Goal: Information Seeking & Learning: Find specific fact

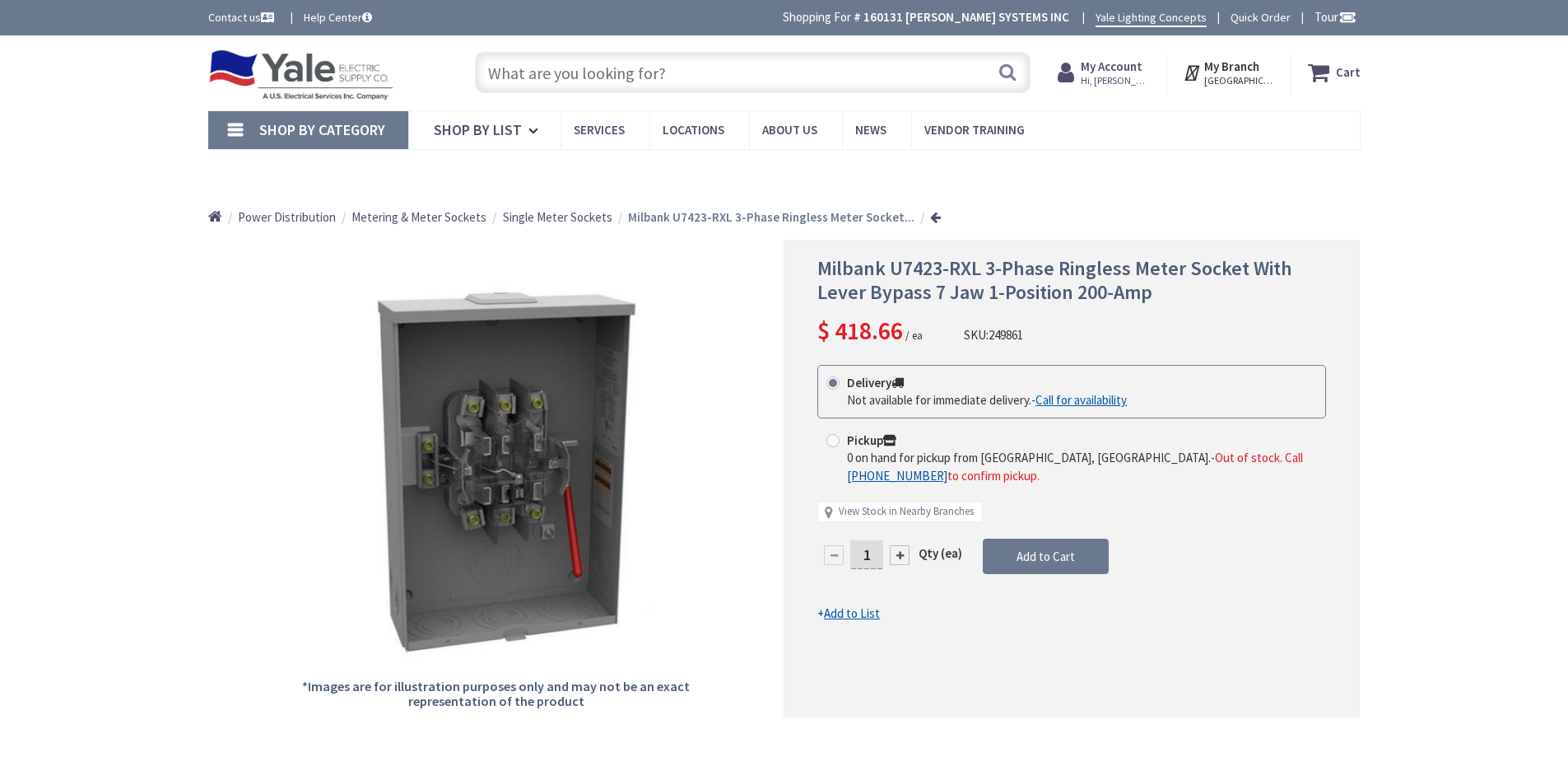
type input "[GEOGRAPHIC_DATA], [GEOGRAPHIC_DATA]"
click at [663, 73] on input "text" at bounding box center [753, 73] width 556 height 41
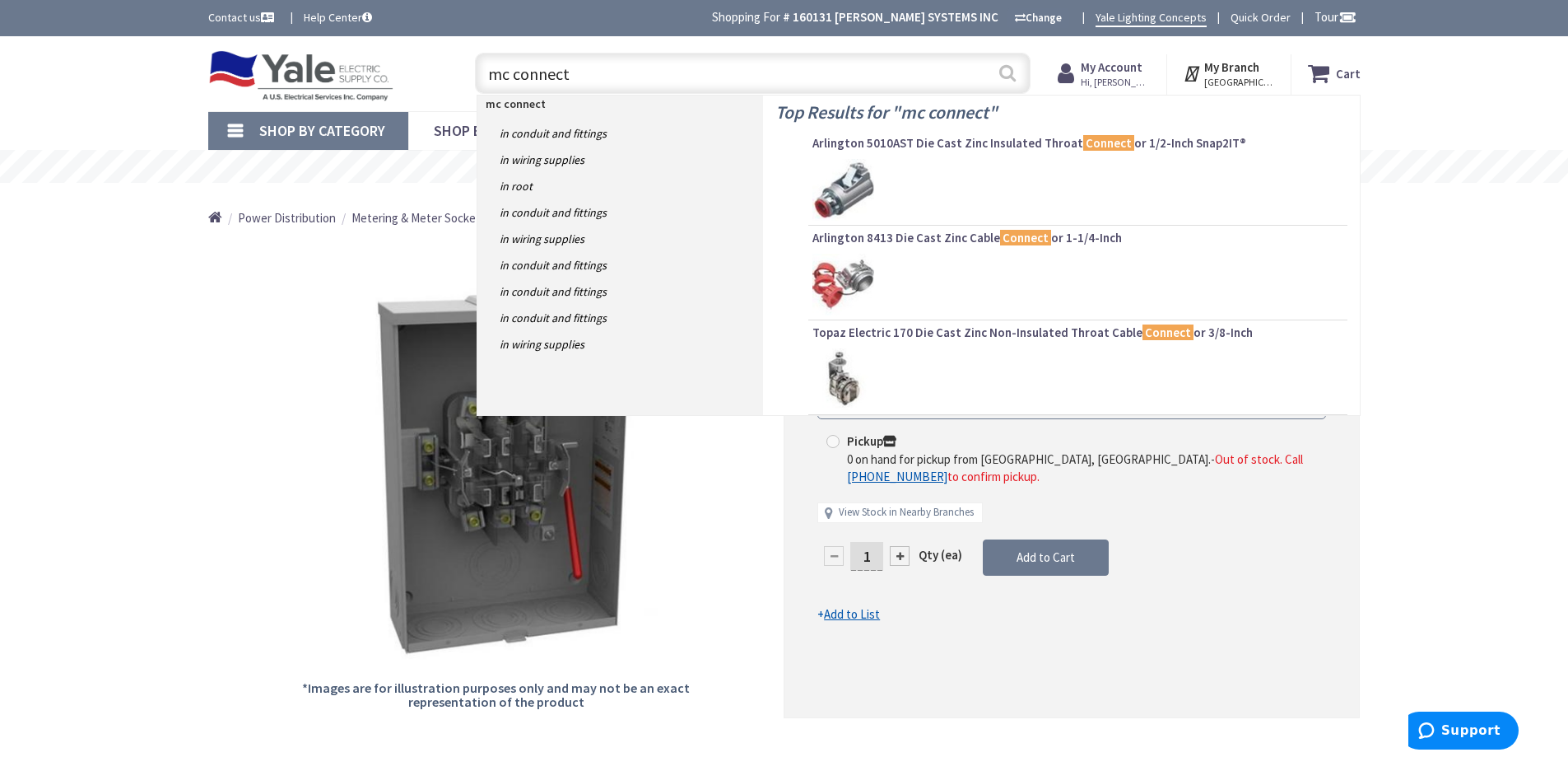
type input "mc connect"
click at [1001, 72] on button "Search" at bounding box center [1008, 73] width 21 height 37
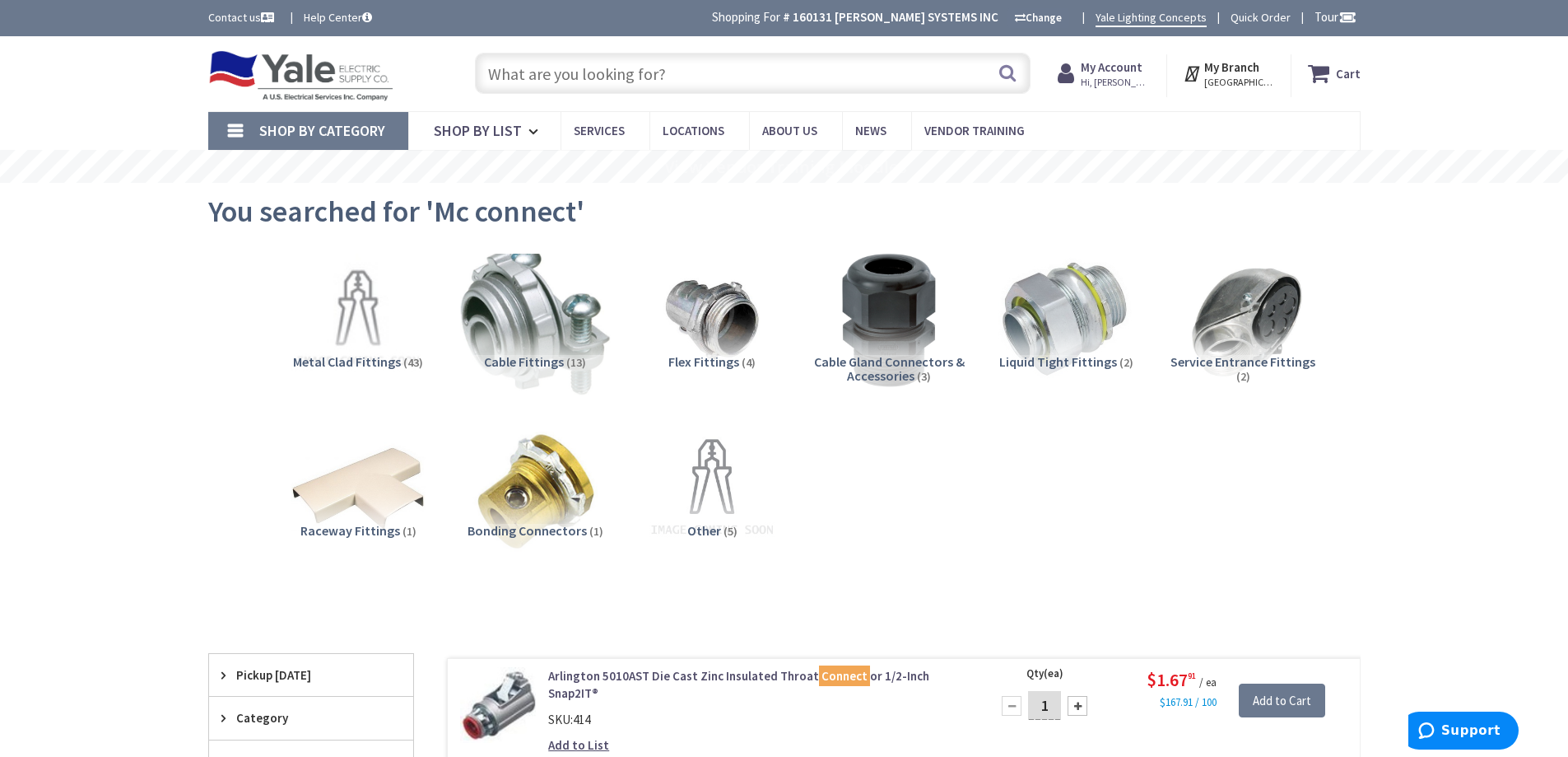
click at [557, 338] on img at bounding box center [535, 320] width 149 height 149
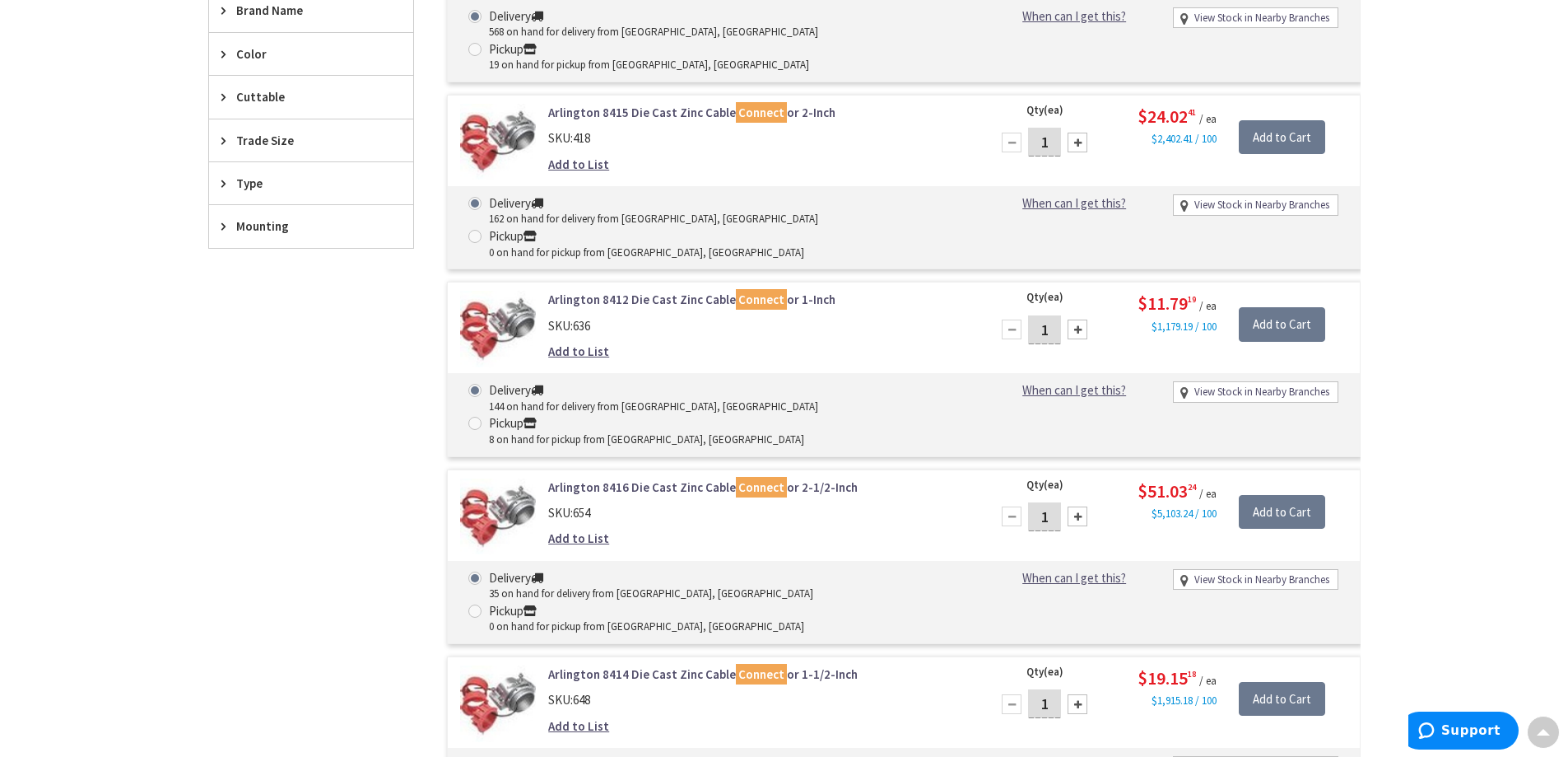
scroll to position [541, 0]
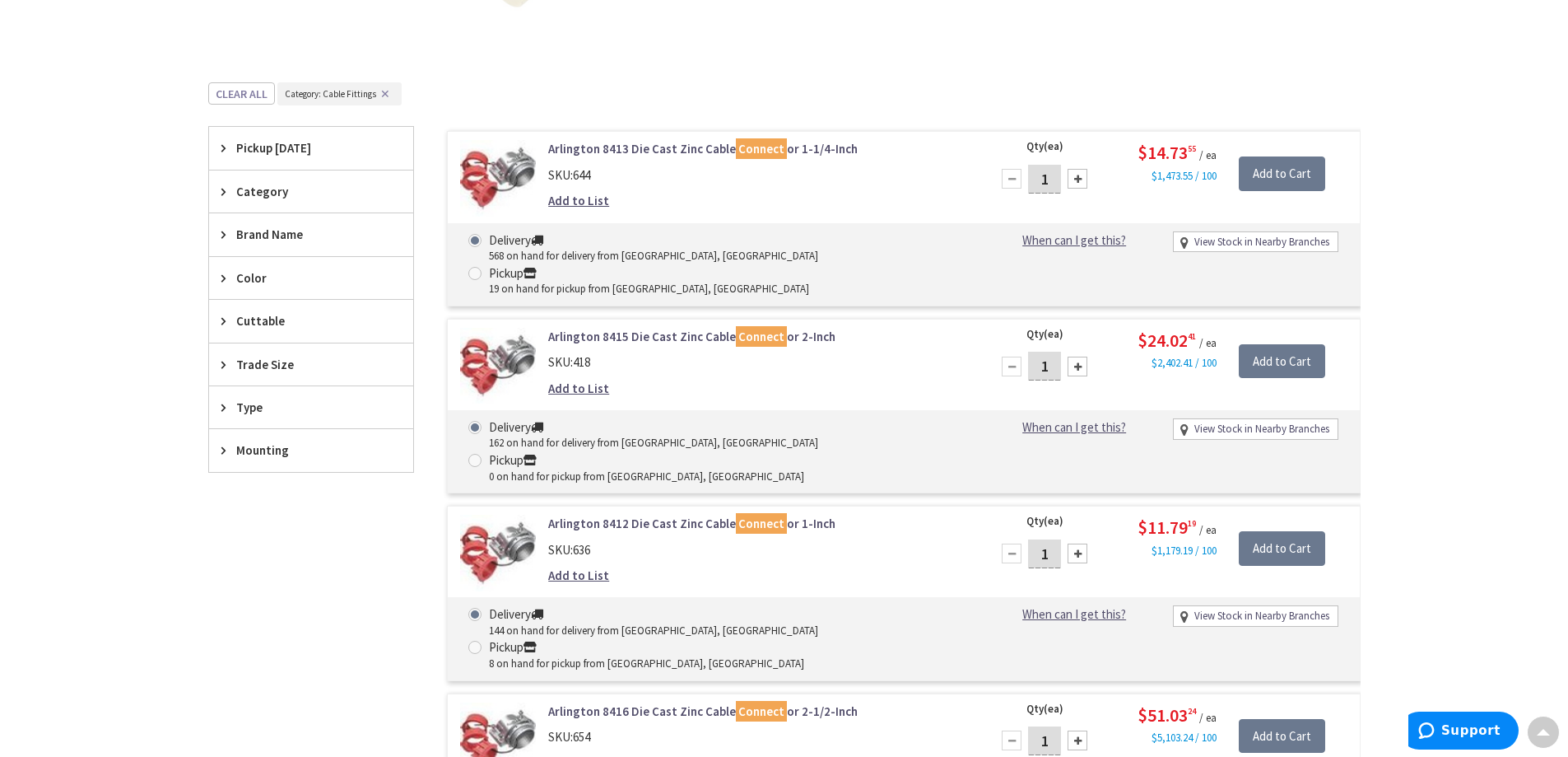
click at [257, 362] on span "Trade Size" at bounding box center [304, 365] width 135 height 18
drag, startPoint x: 251, startPoint y: 535, endPoint x: 271, endPoint y: 527, distance: 21.5
click at [255, 535] on span "1/2 Inch" at bounding box center [311, 537] width 205 height 28
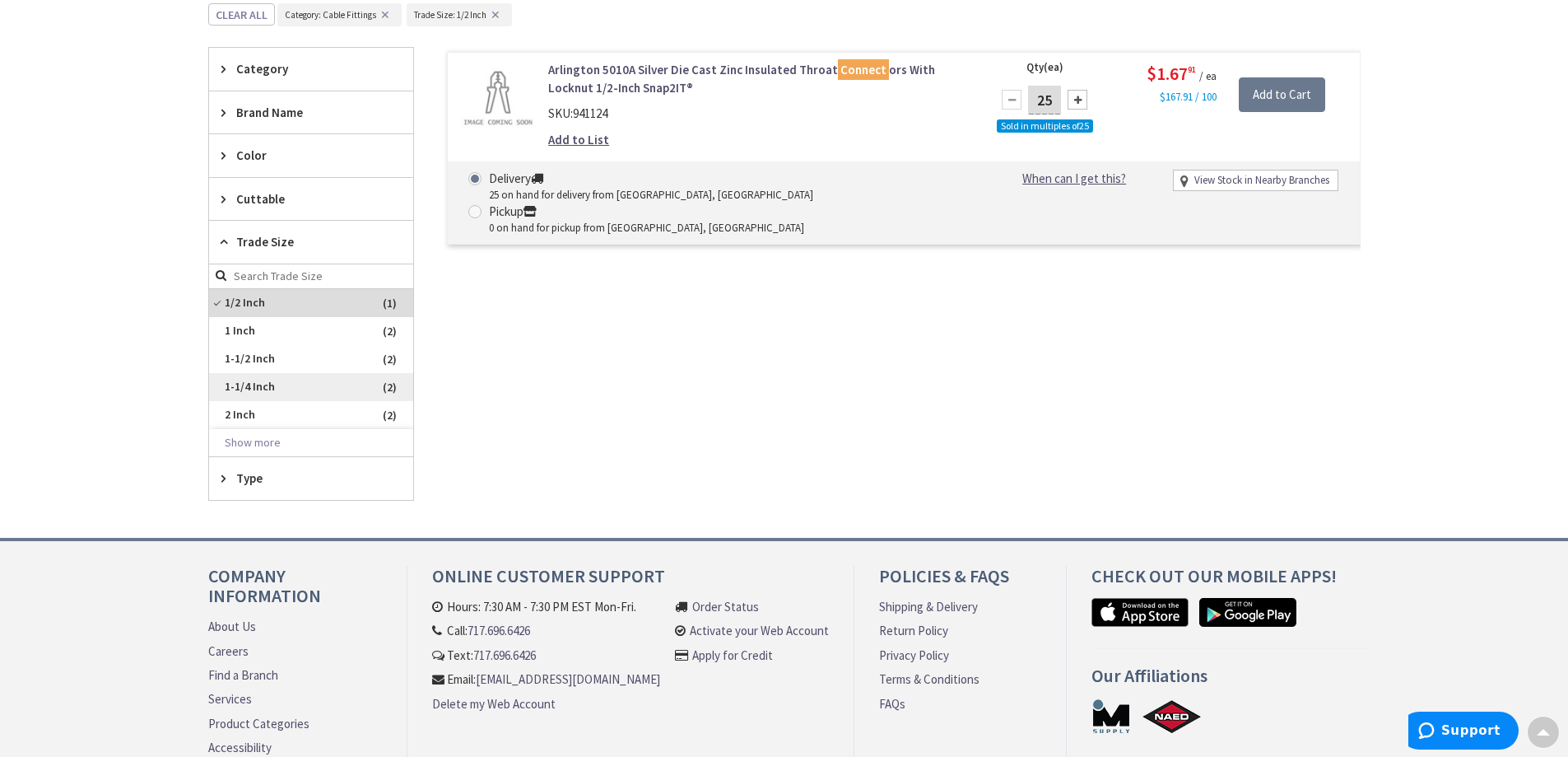
scroll to position [212, 0]
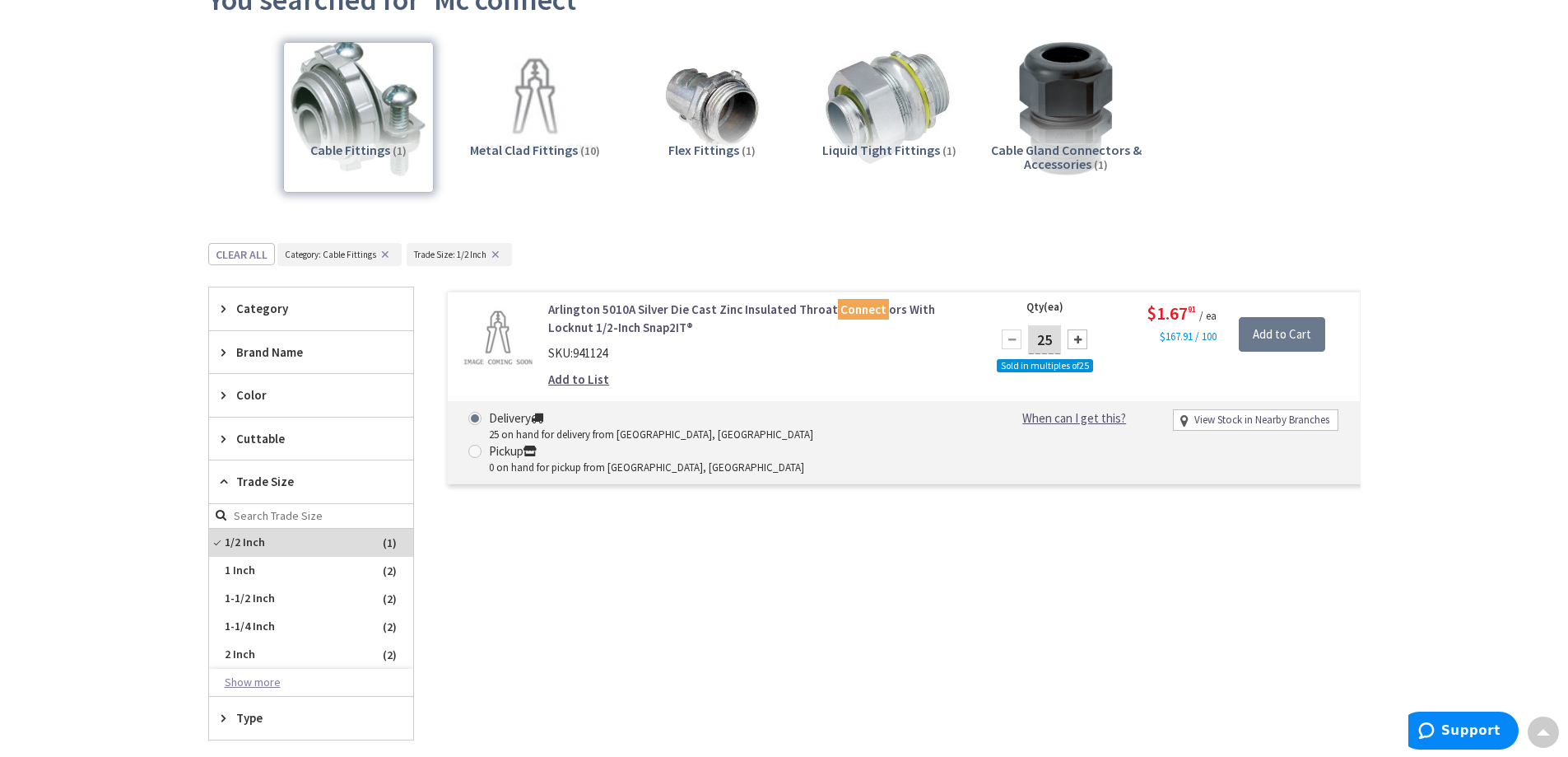
click at [275, 678] on button "Show more" at bounding box center [311, 683] width 205 height 28
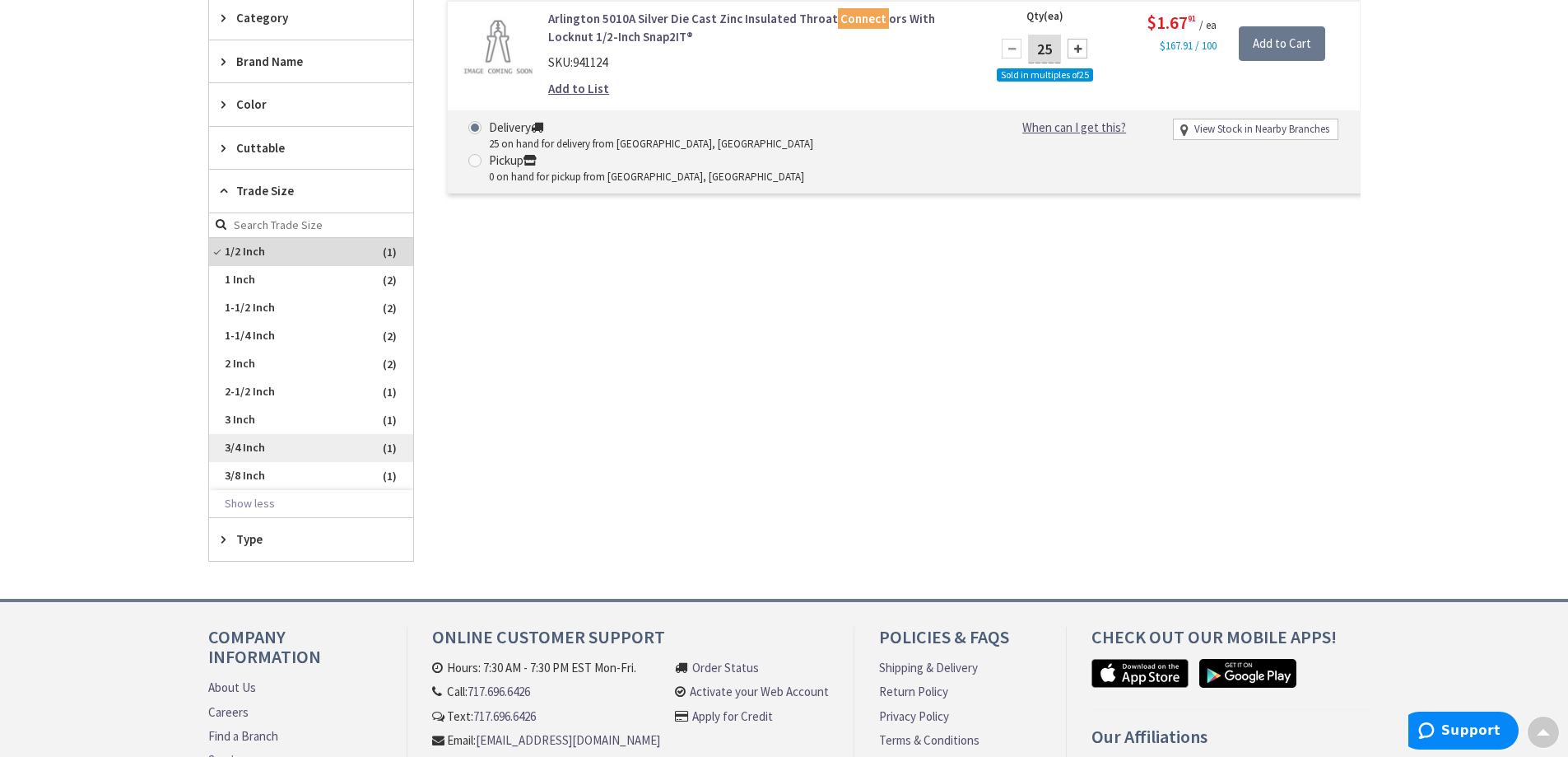
scroll to position [541, 0]
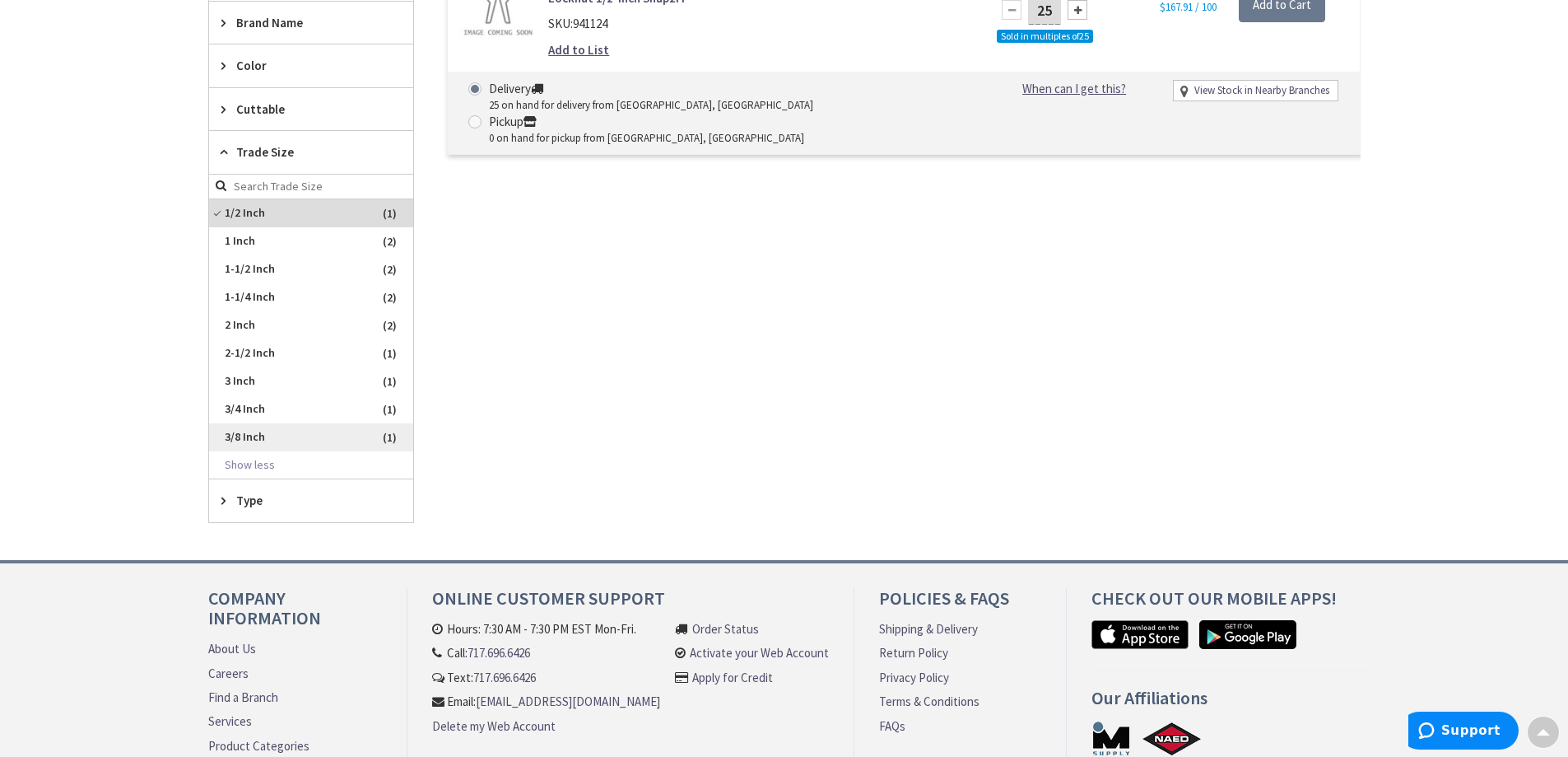
drag, startPoint x: 259, startPoint y: 443, endPoint x: 269, endPoint y: 447, distance: 10.8
click at [260, 444] on span "3/8 Inch" at bounding box center [311, 437] width 205 height 28
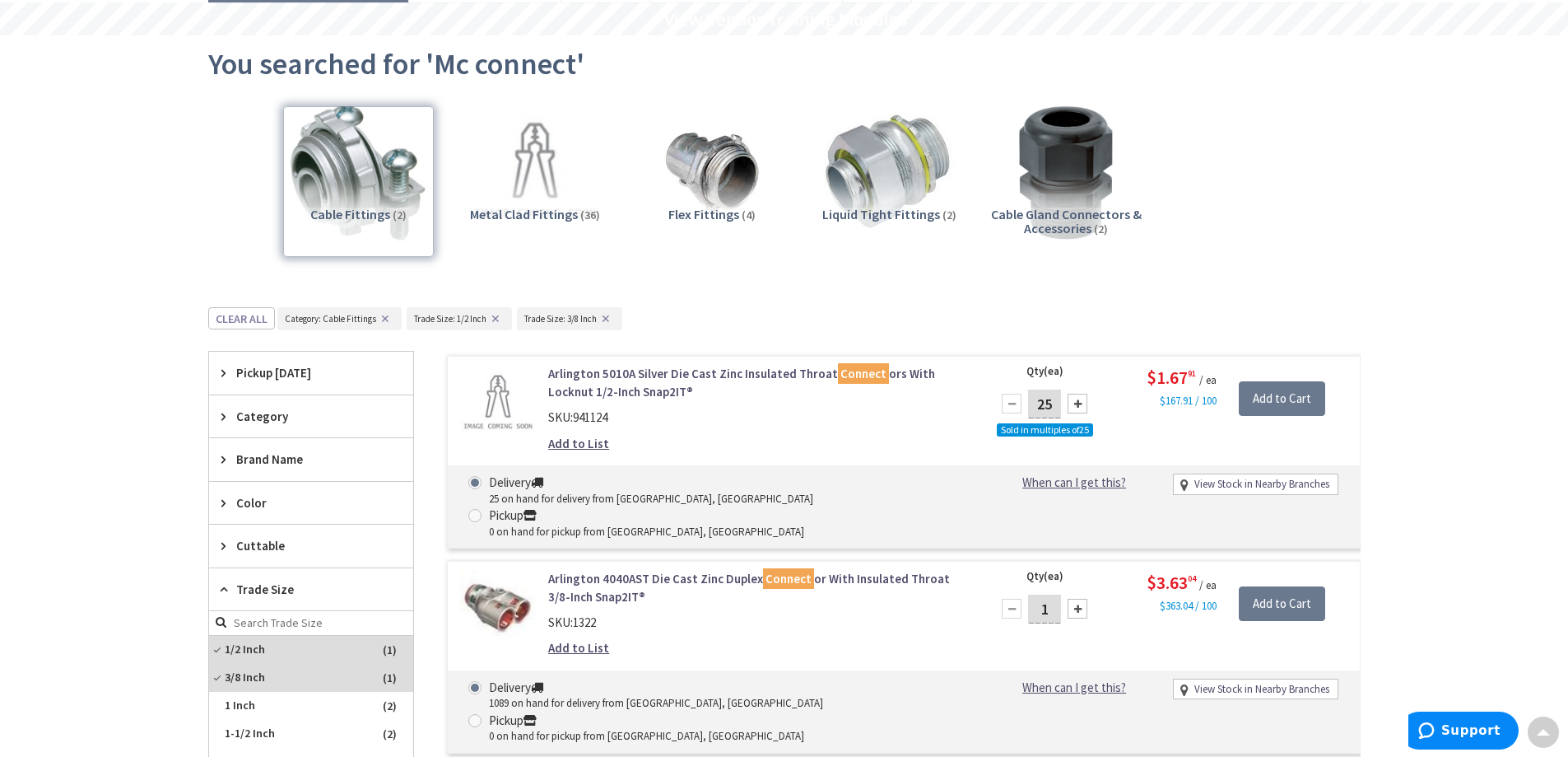
scroll to position [0, 0]
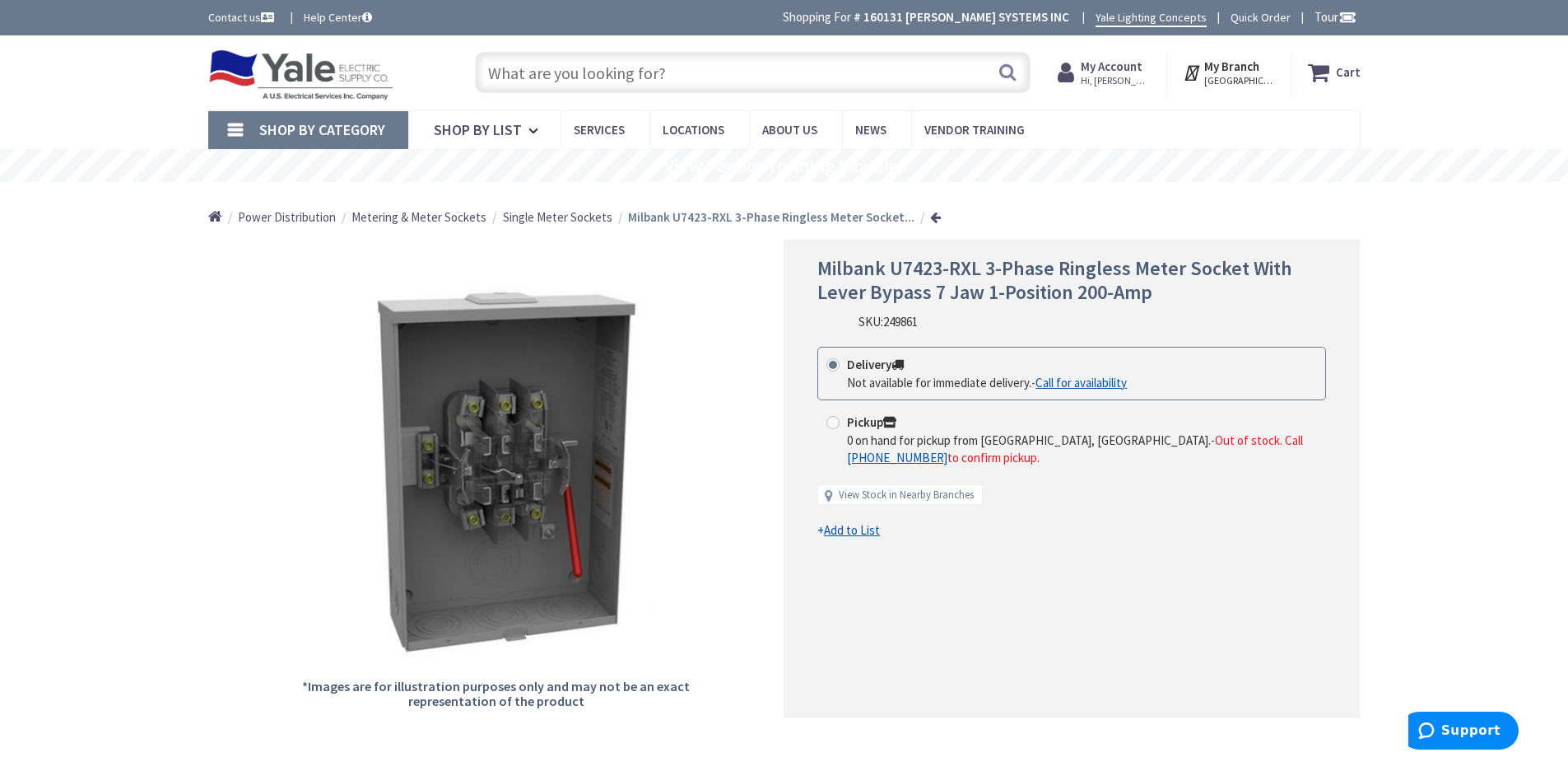
click at [694, 84] on input "text" at bounding box center [753, 73] width 556 height 41
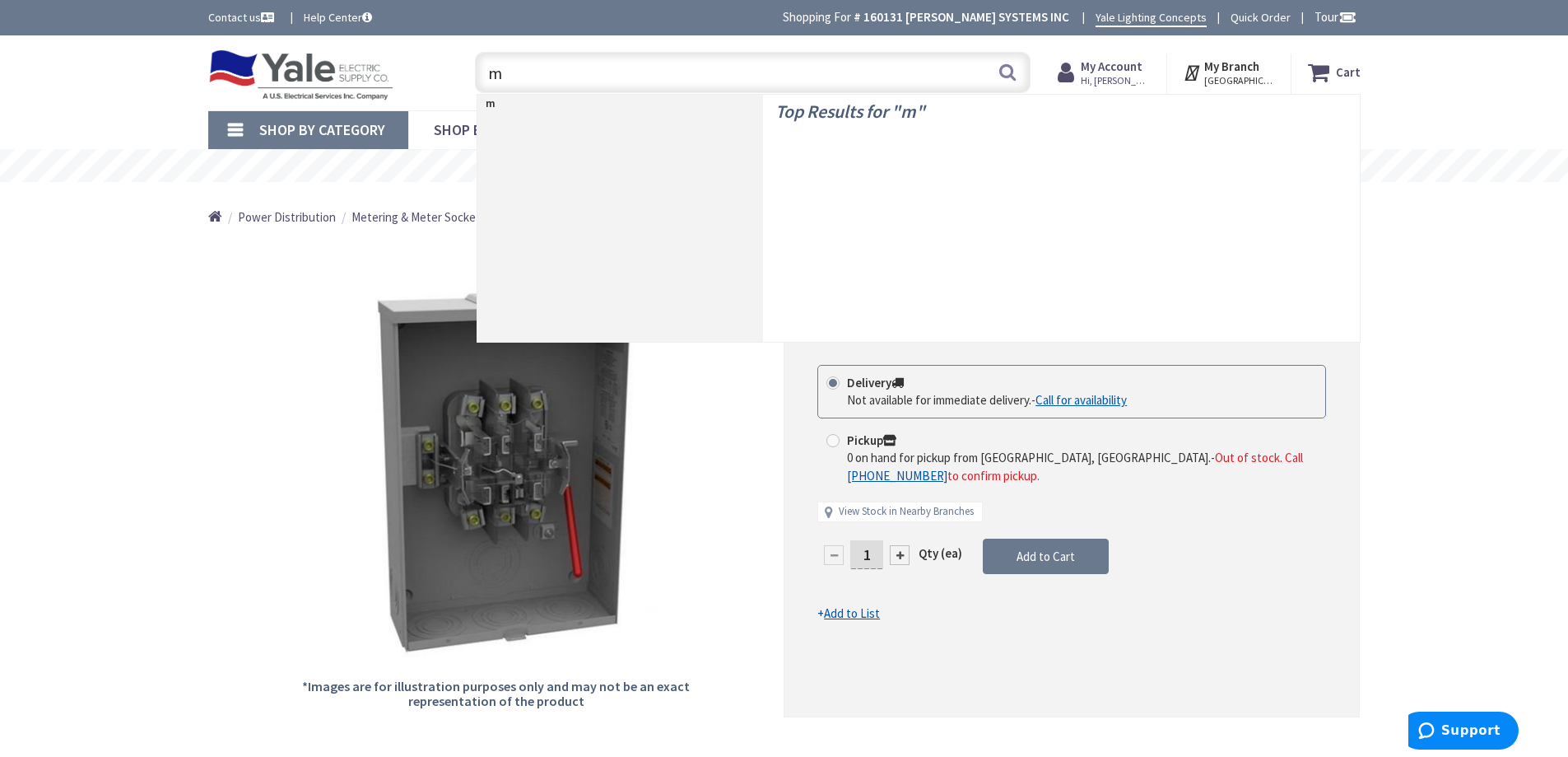
type input "mc"
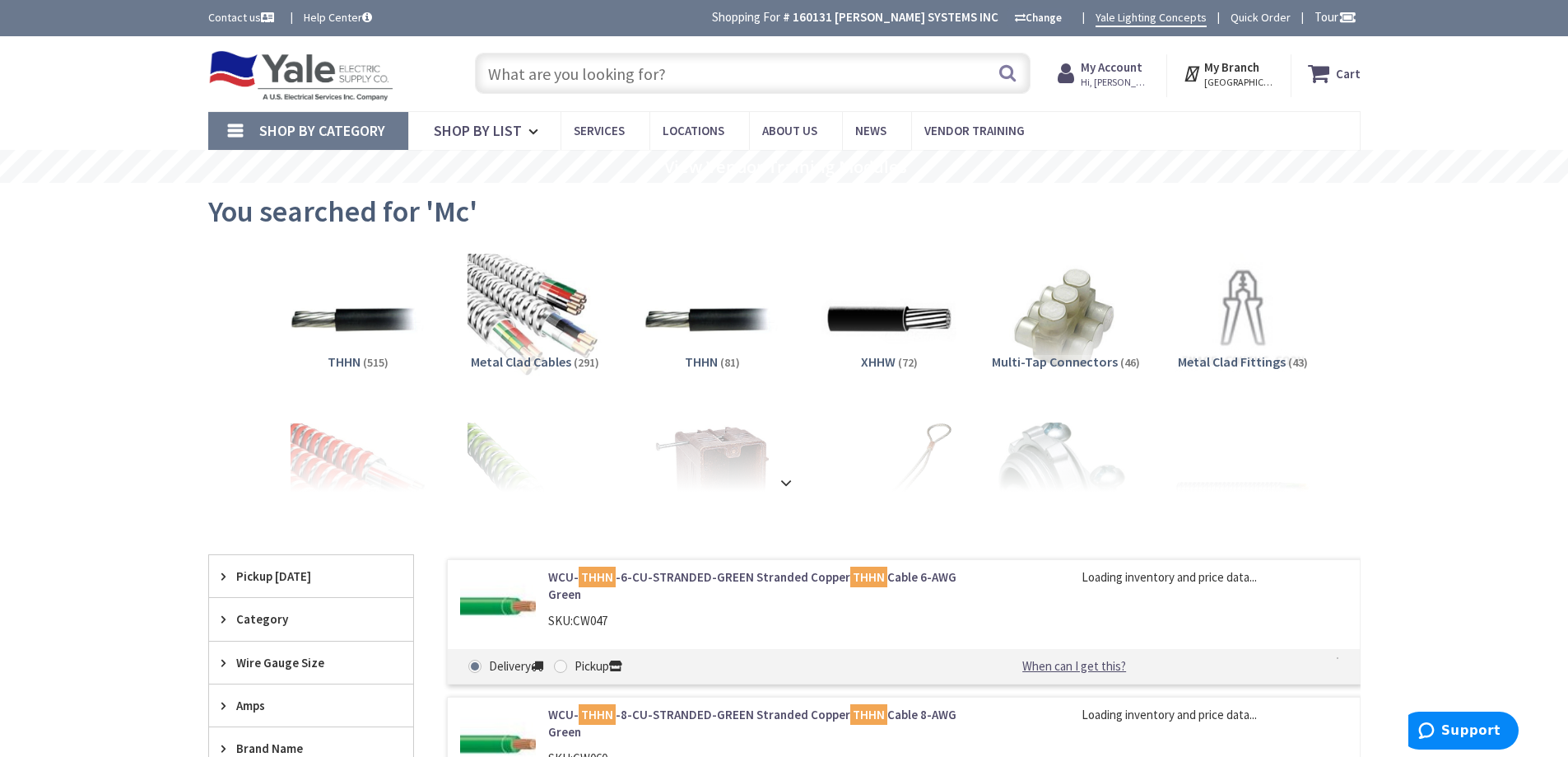
click at [583, 71] on input "text" at bounding box center [753, 73] width 556 height 41
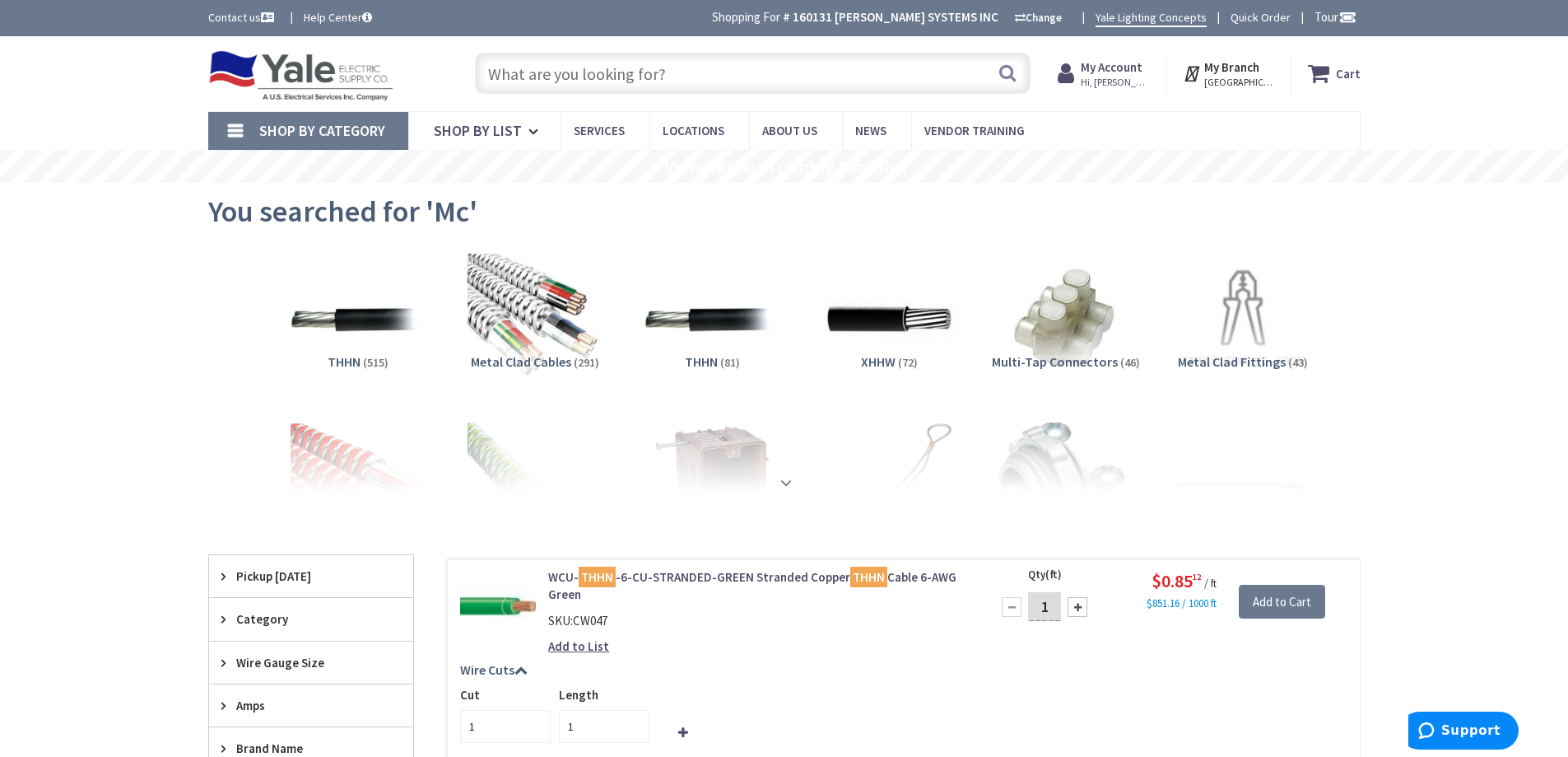
click at [789, 469] on div at bounding box center [784, 446] width 1070 height 90
click at [790, 480] on strong at bounding box center [786, 483] width 19 height 18
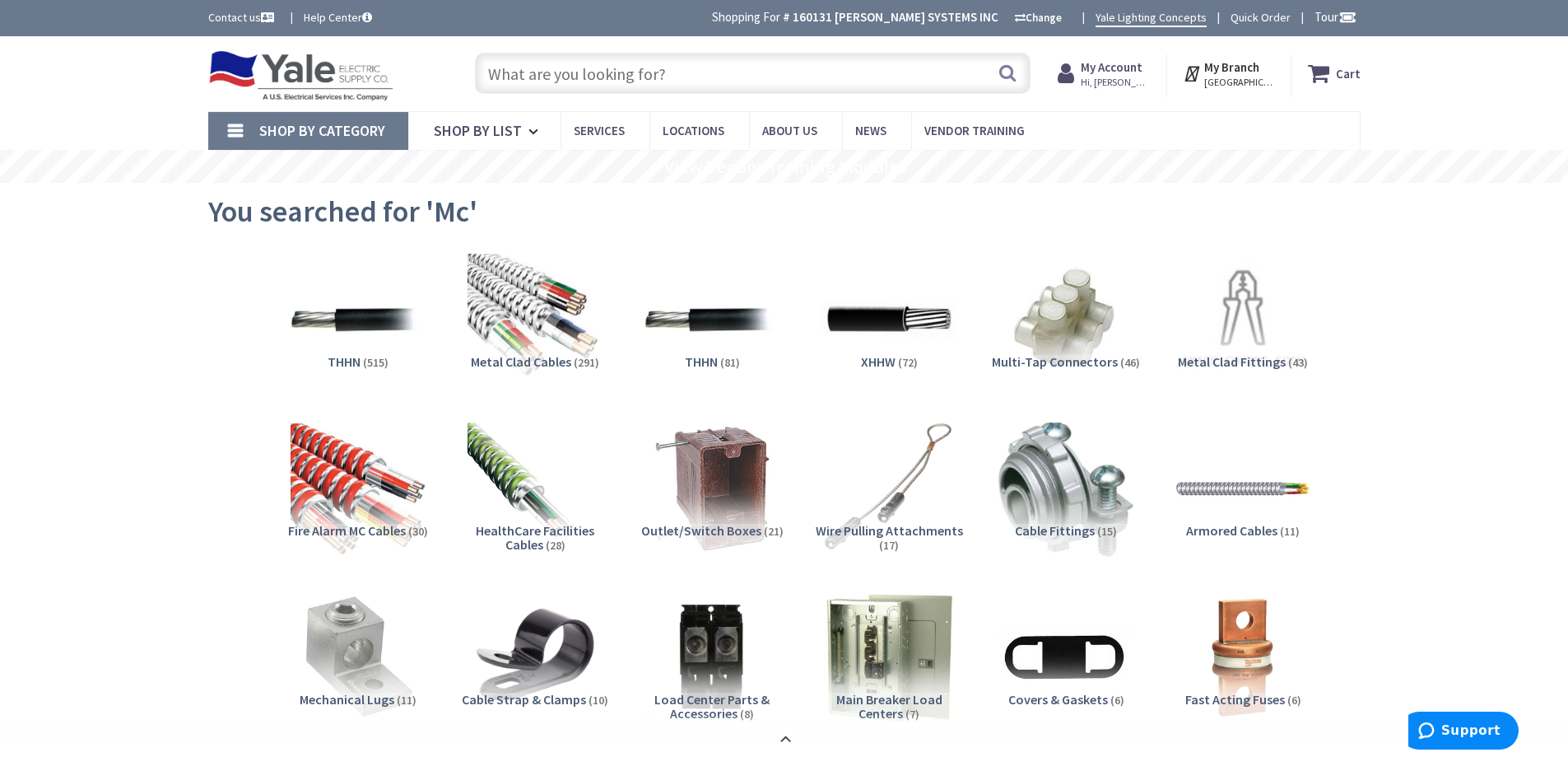
click at [581, 81] on input "text" at bounding box center [753, 73] width 556 height 41
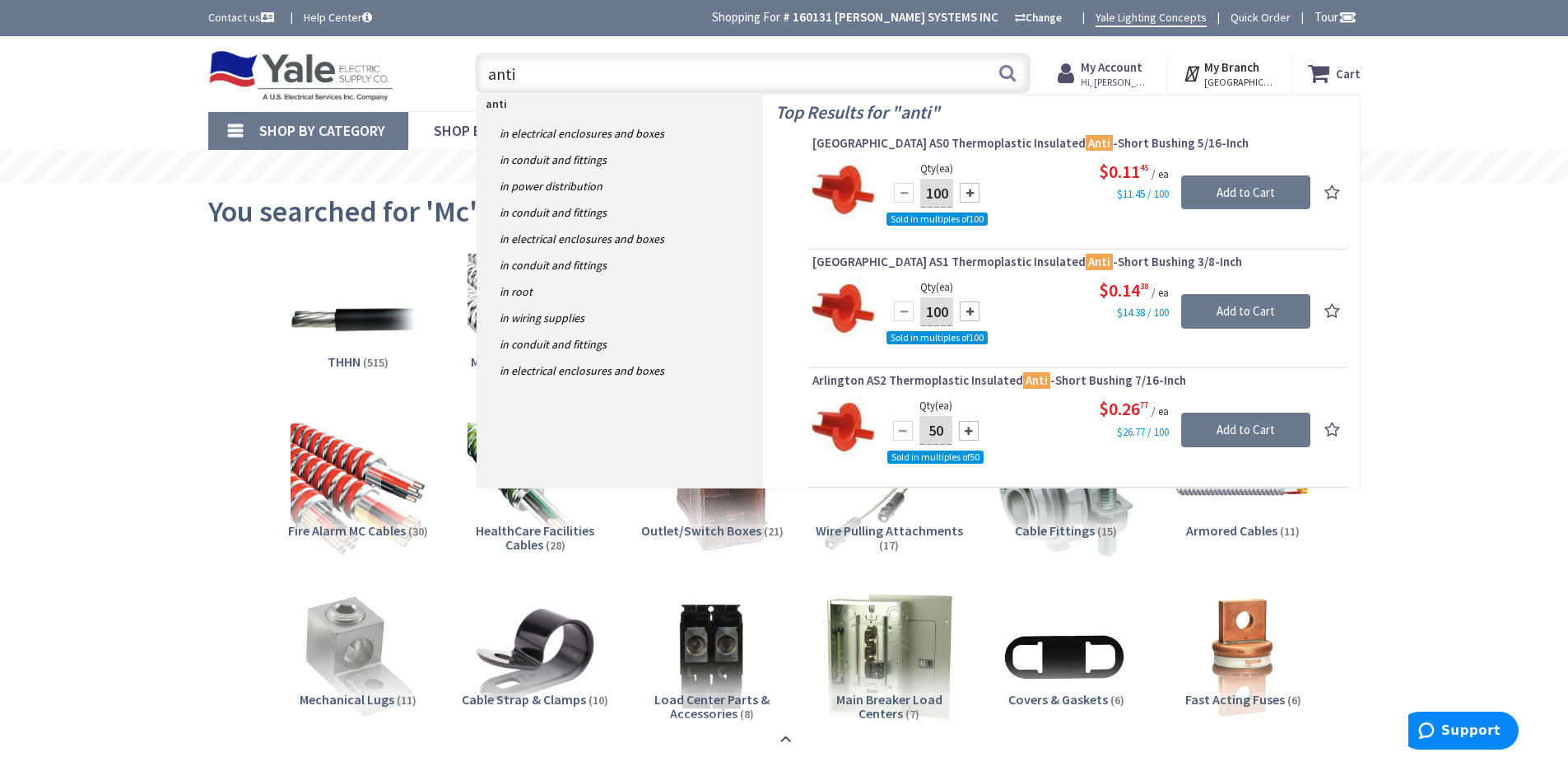
type input "anti"
